Goal: Transaction & Acquisition: Purchase product/service

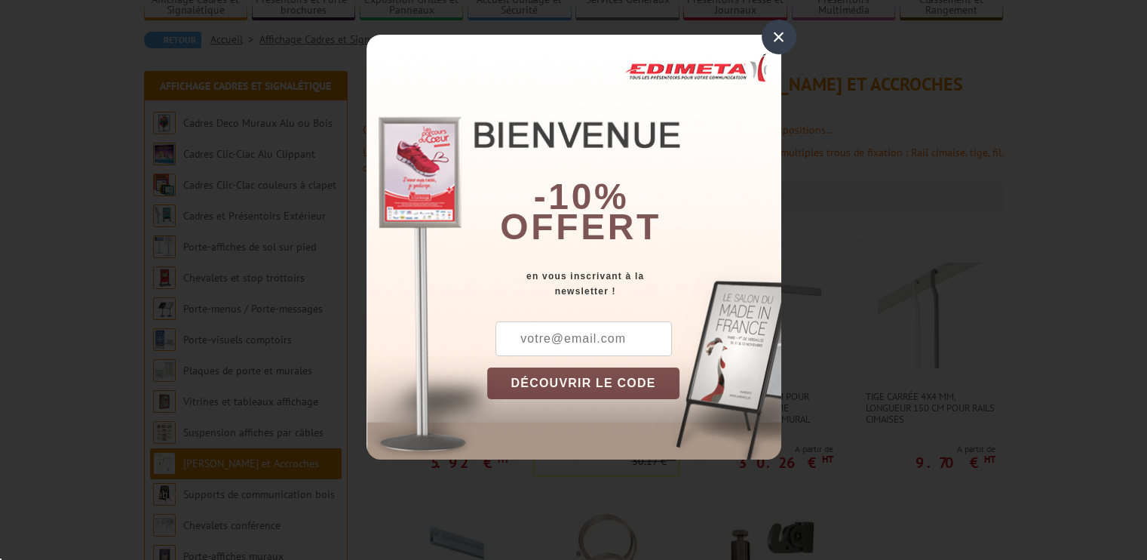
scroll to position [151, 0]
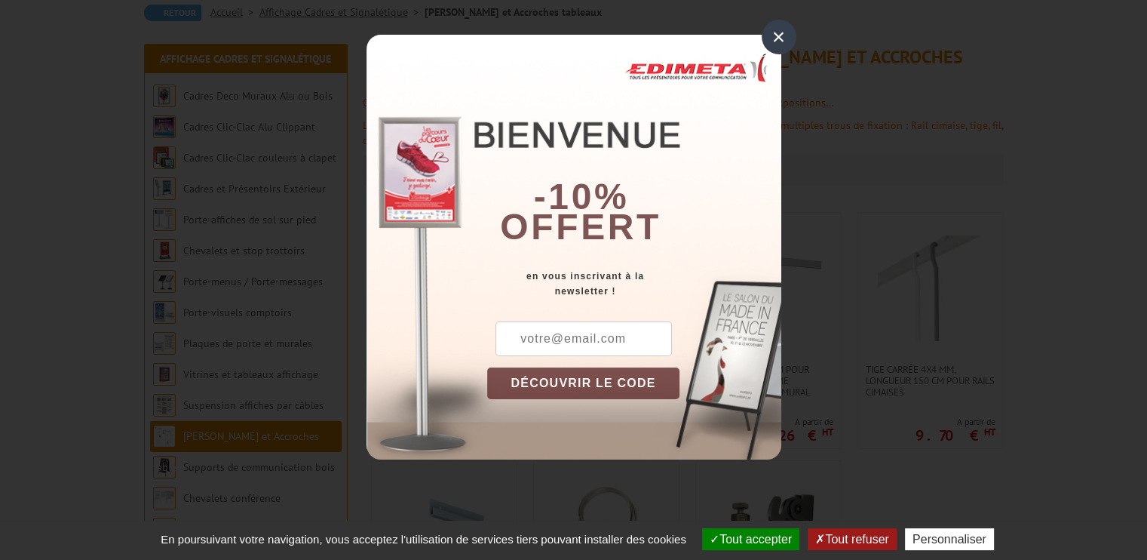
click at [771, 45] on div "×" at bounding box center [779, 37] width 35 height 35
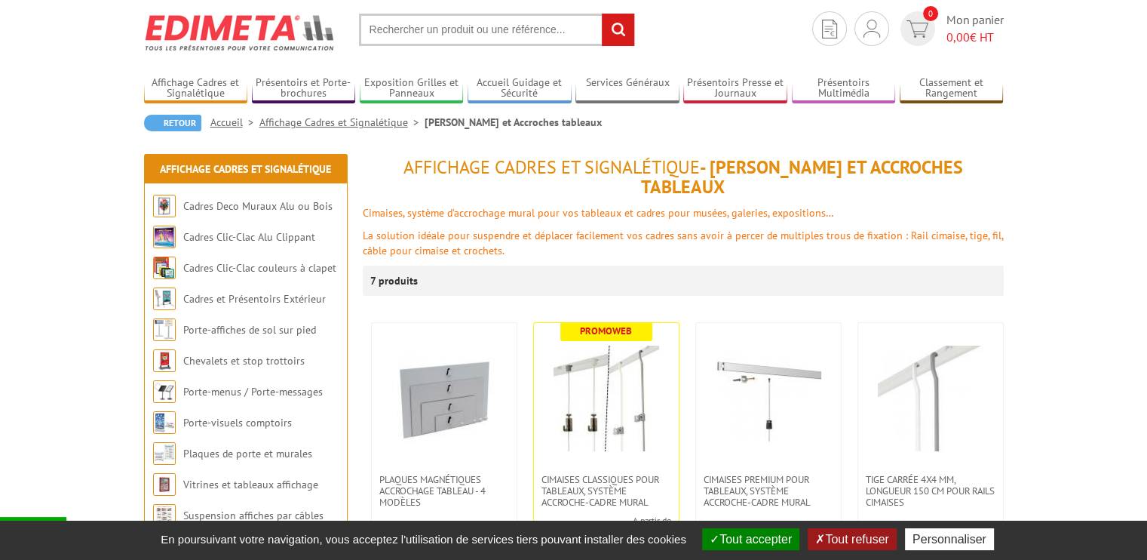
scroll to position [75, 0]
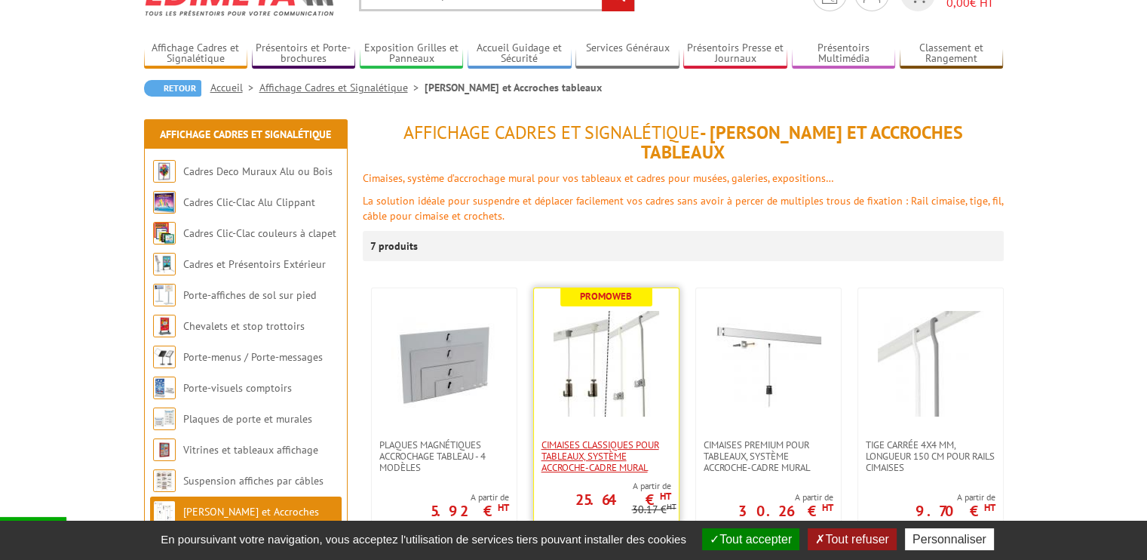
click at [628, 439] on span "Cimaises CLASSIQUES pour tableaux, système accroche-cadre mural" at bounding box center [607, 456] width 130 height 34
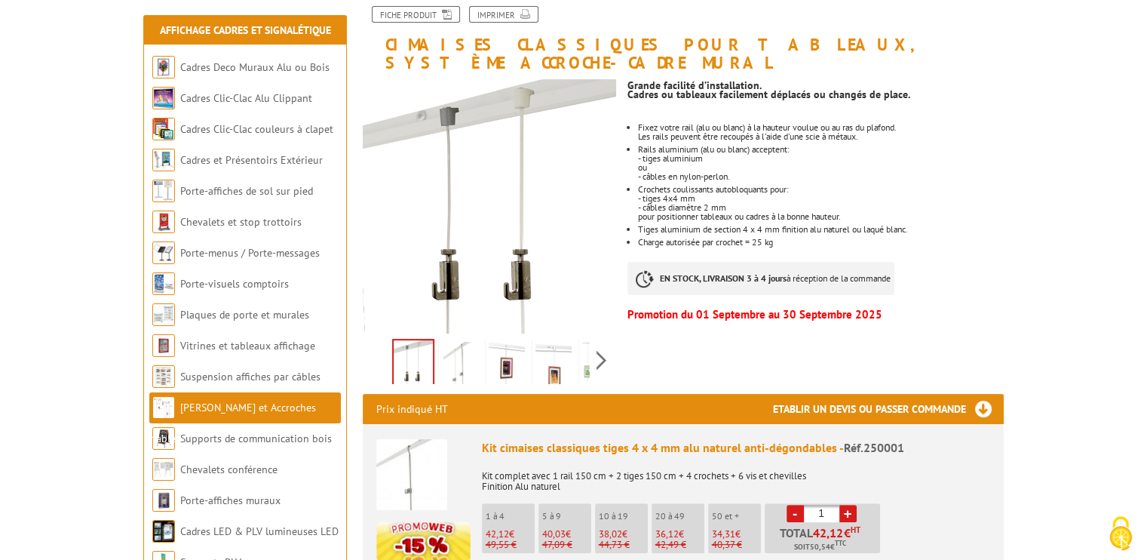
click at [451, 346] on img at bounding box center [460, 365] width 36 height 47
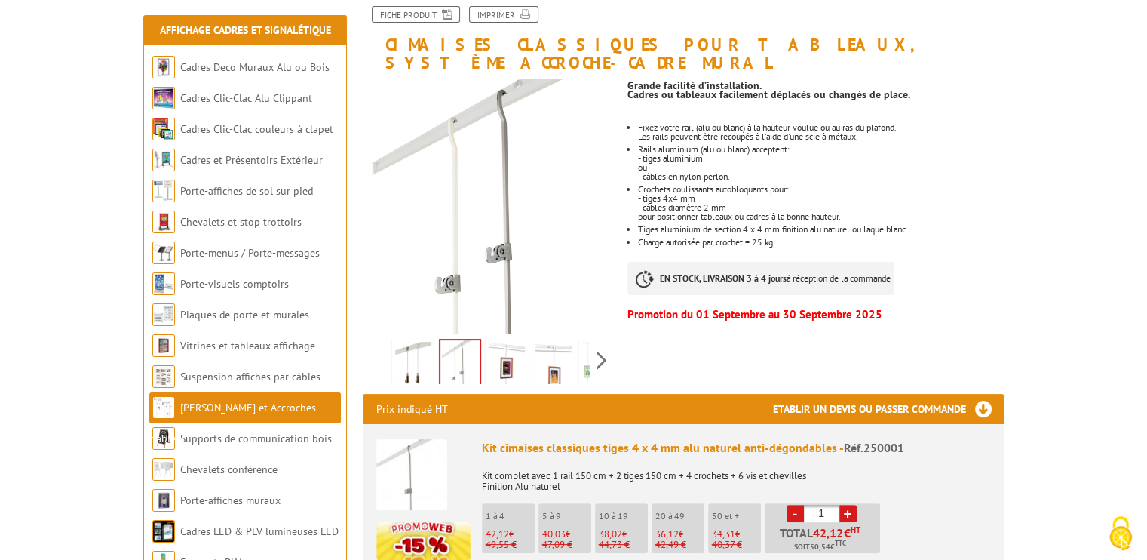
click at [398, 355] on img at bounding box center [413, 365] width 36 height 47
